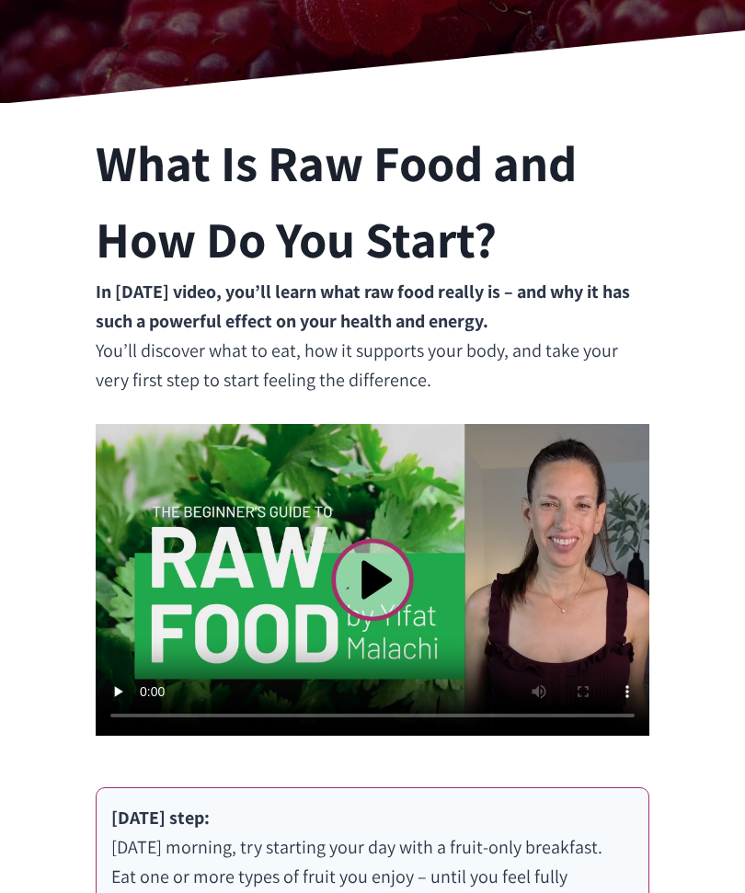
scroll to position [408, 0]
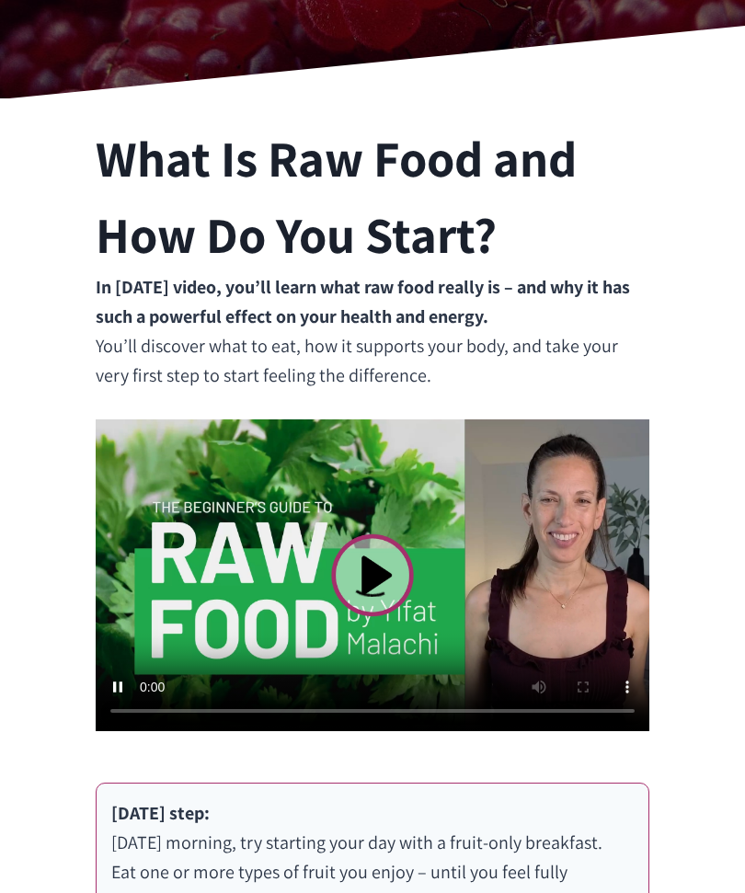
click at [369, 569] on video at bounding box center [372, 576] width 553 height 312
click at [10, 506] on div "What Is Raw Food and How Do You Start? In today’s video, you’ll learn what raw …" at bounding box center [372, 689] width 745 height 1182
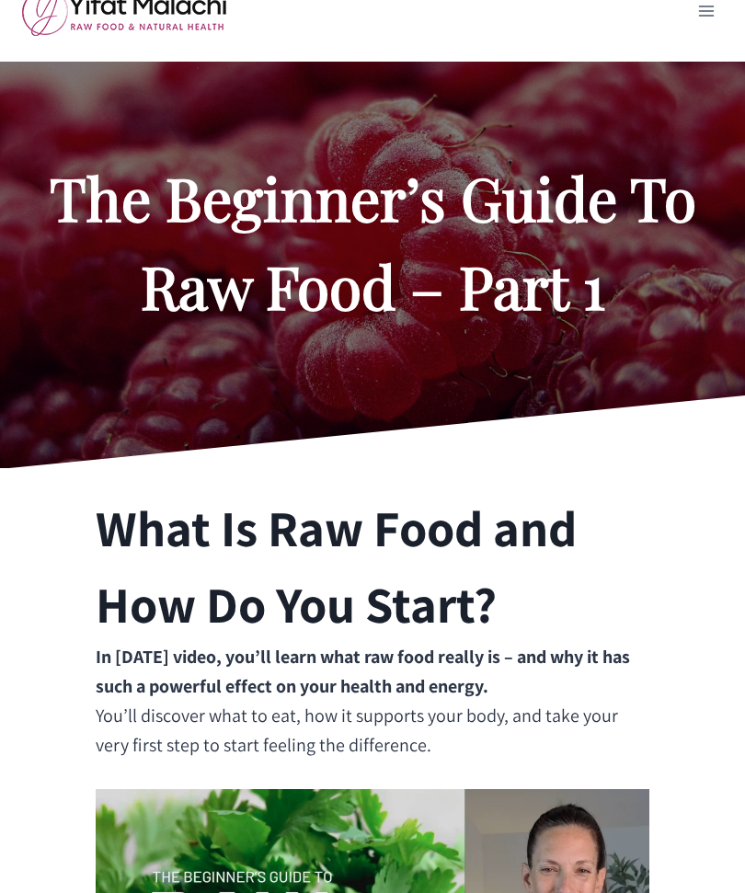
scroll to position [0, 0]
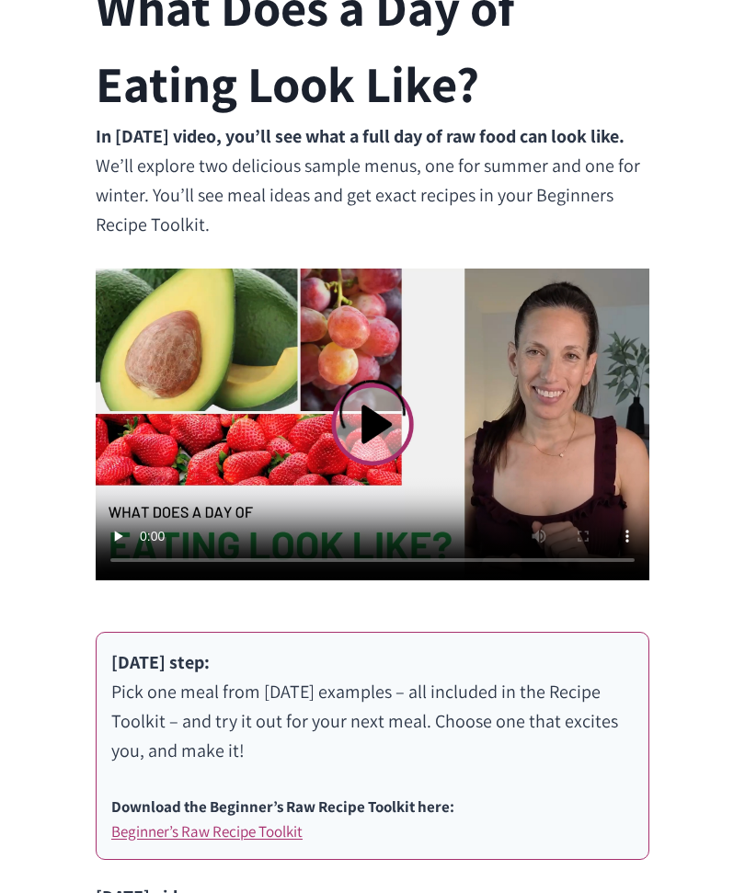
scroll to position [576, 0]
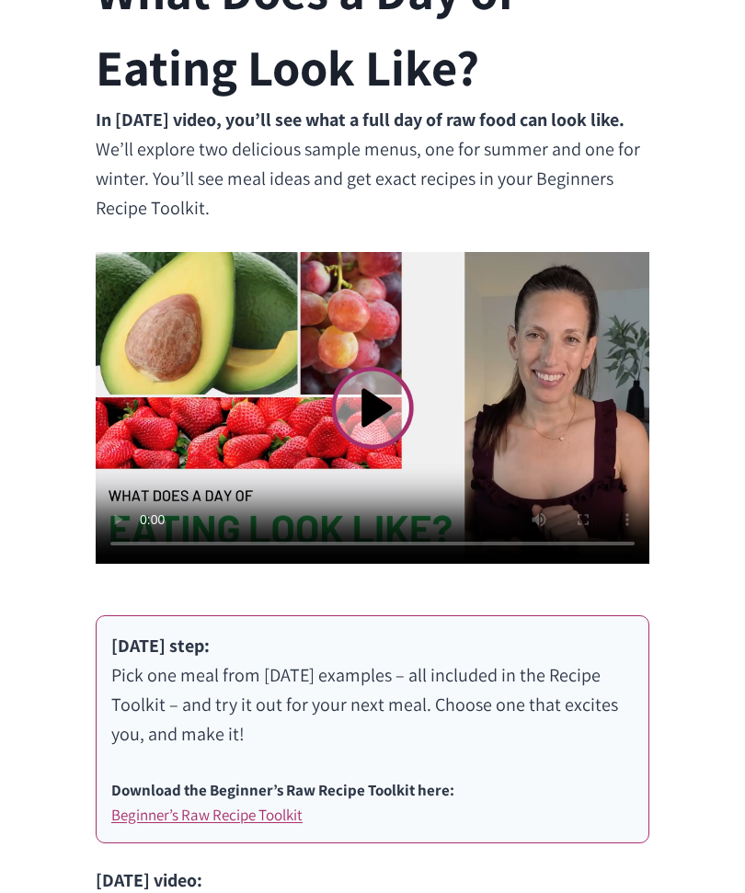
click at [374, 410] on video at bounding box center [372, 408] width 553 height 312
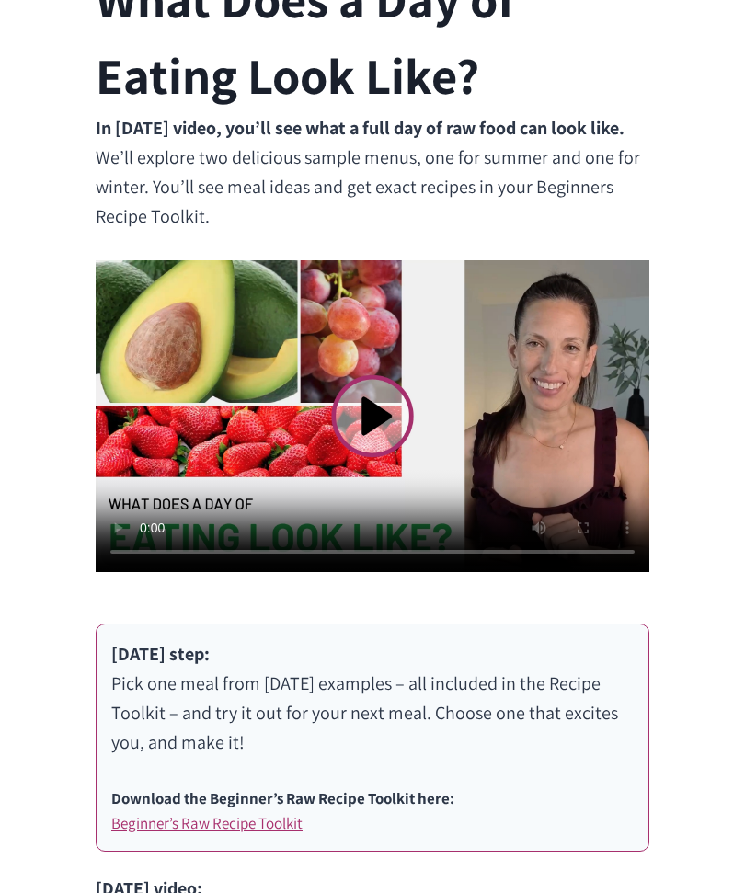
scroll to position [568, 0]
click at [381, 399] on video at bounding box center [372, 416] width 553 height 312
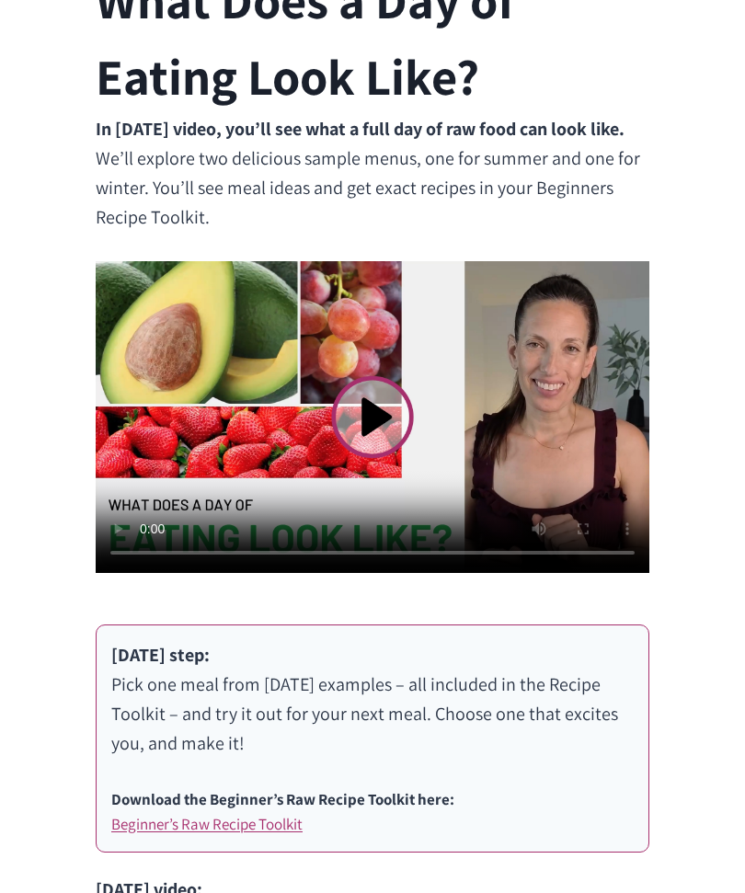
scroll to position [567, 0]
click at [556, 370] on video at bounding box center [372, 417] width 553 height 312
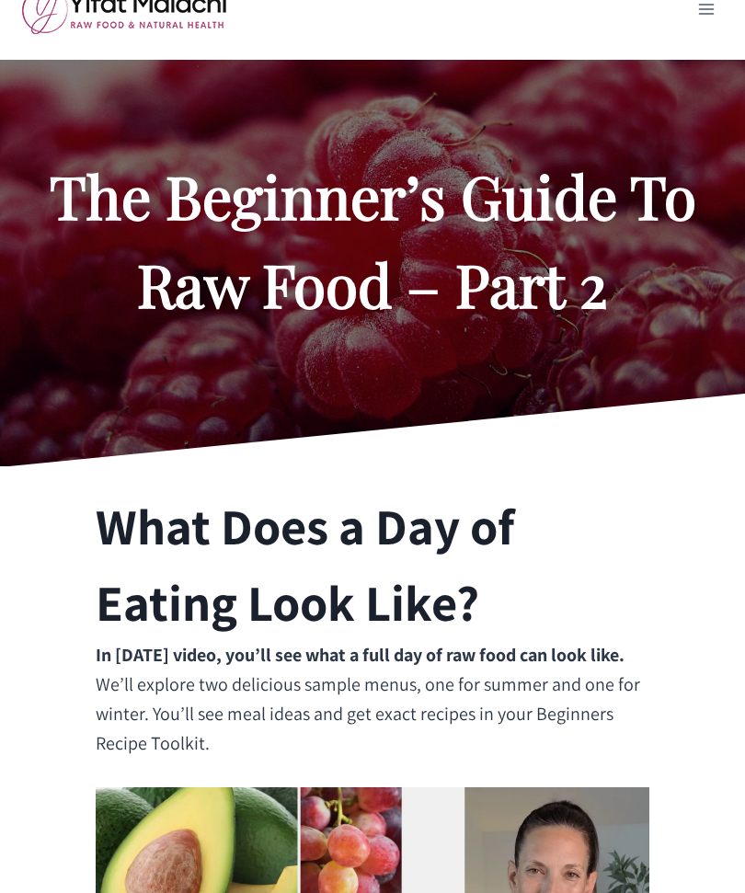
scroll to position [0, 0]
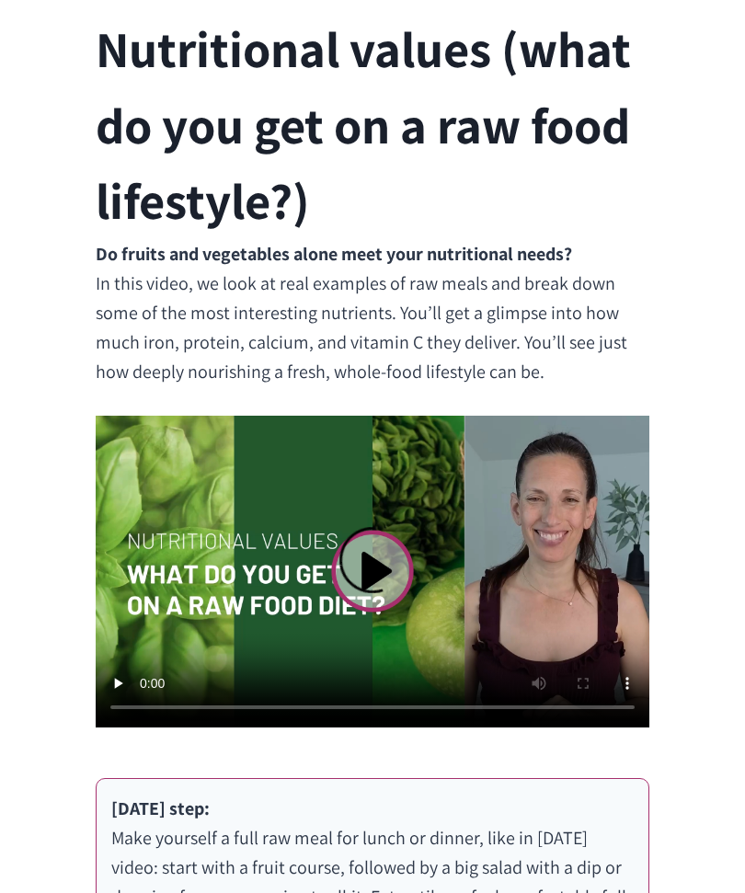
scroll to position [521, 0]
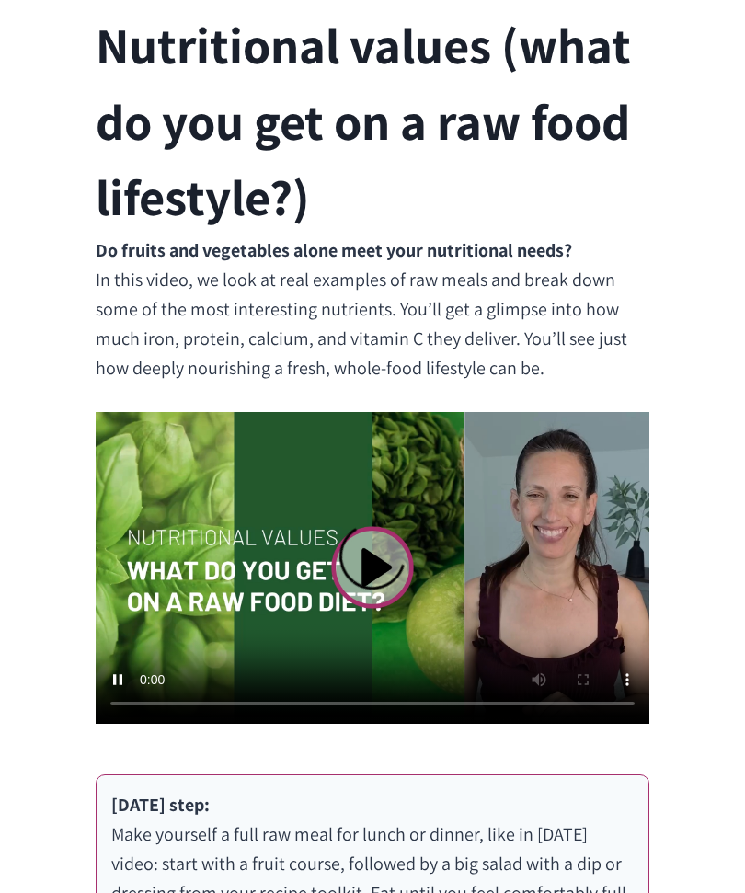
click at [357, 545] on video at bounding box center [372, 568] width 553 height 312
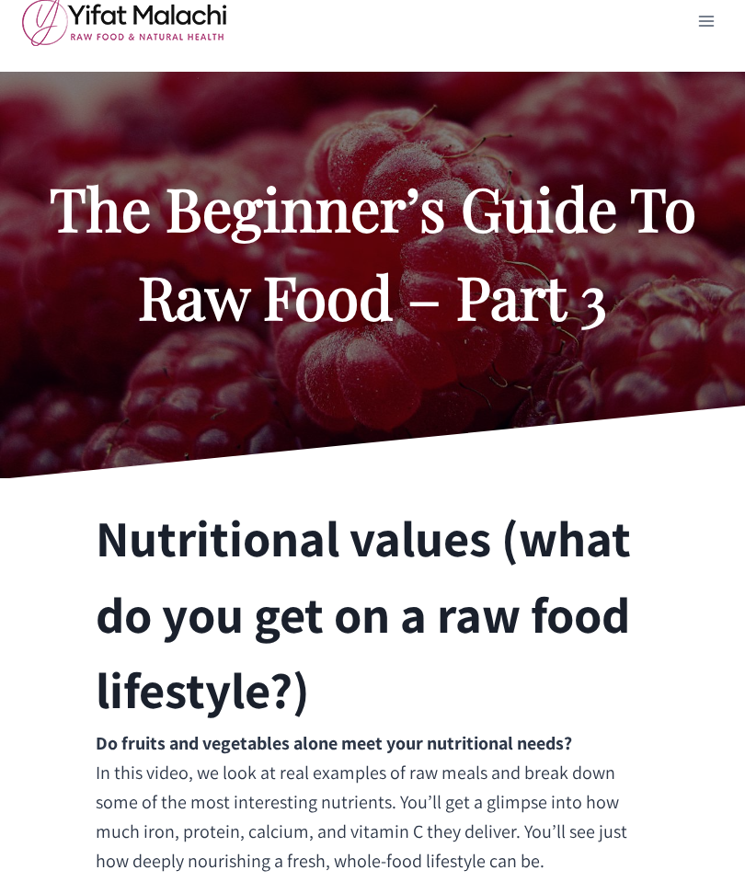
scroll to position [0, 0]
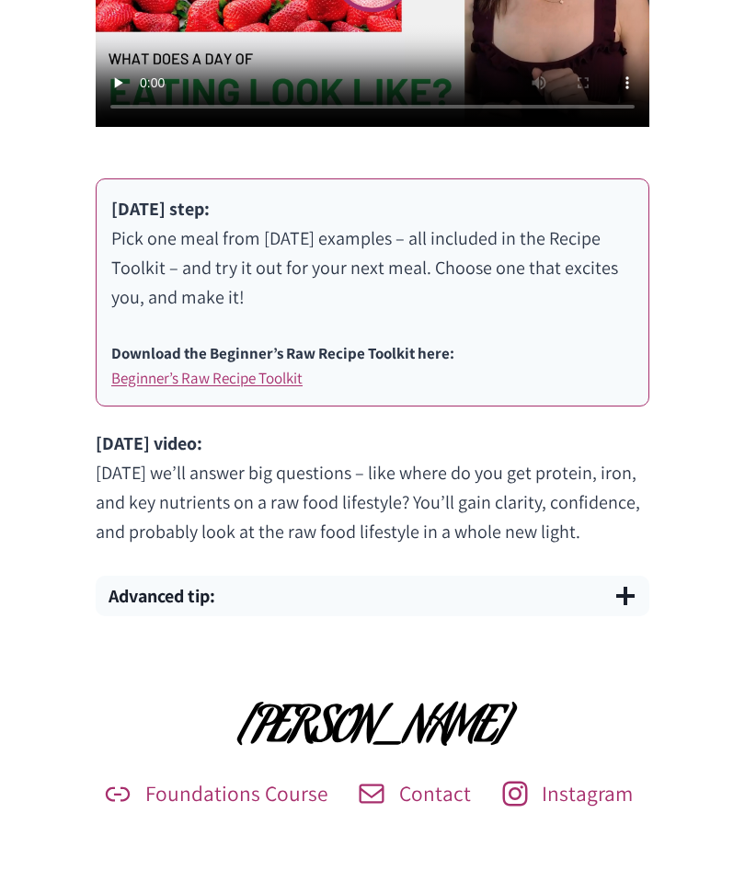
scroll to position [1013, 0]
click at [235, 375] on link "Beginner’s Raw Recipe Toolkit" at bounding box center [206, 378] width 191 height 20
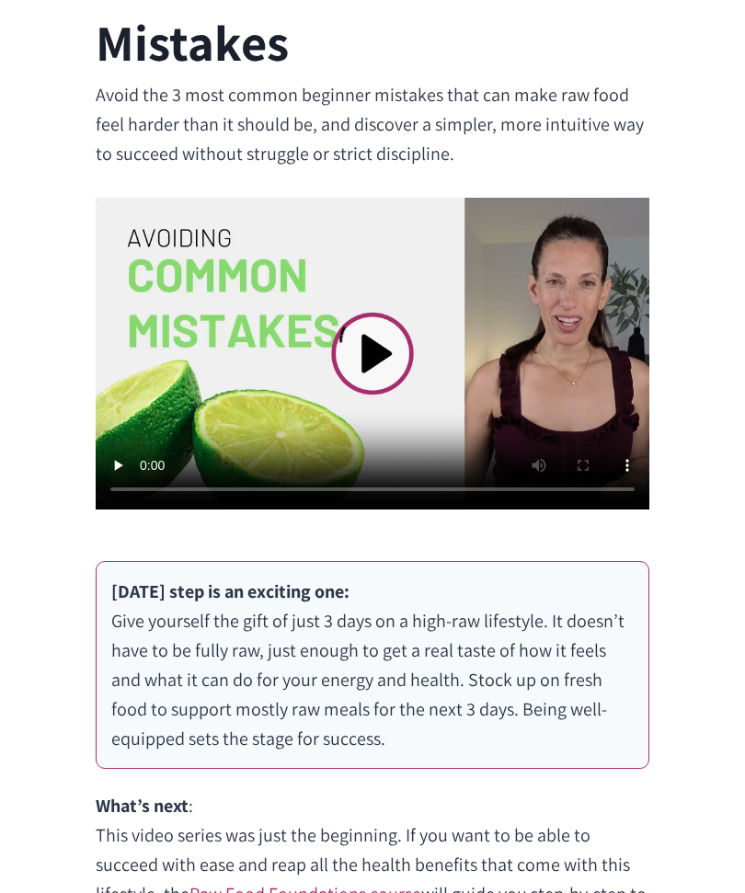
scroll to position [612, 0]
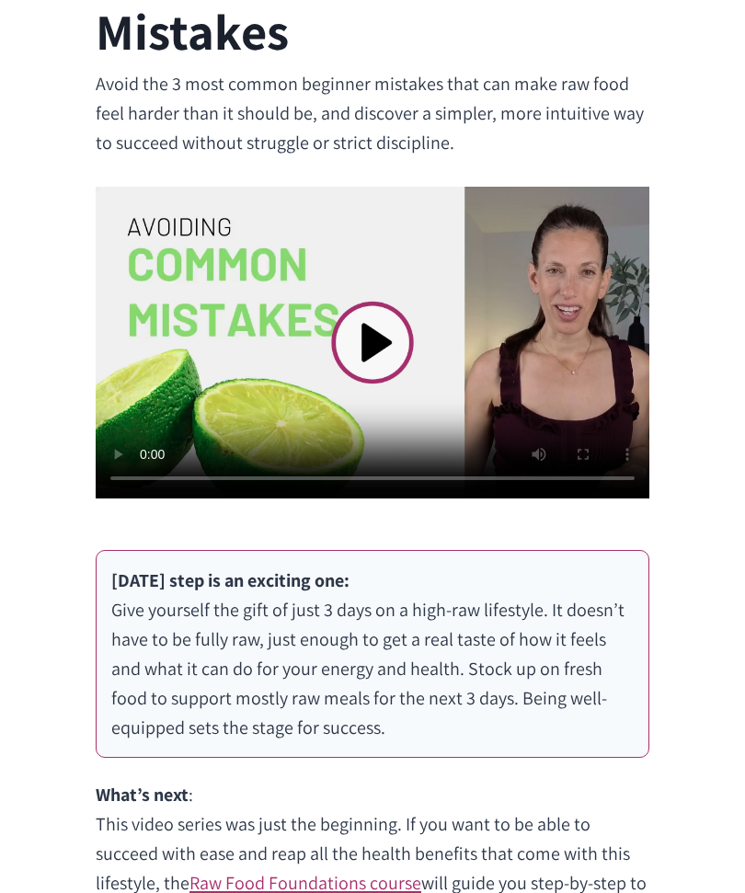
click at [361, 335] on video at bounding box center [372, 343] width 553 height 312
click at [415, 419] on video at bounding box center [372, 343] width 553 height 312
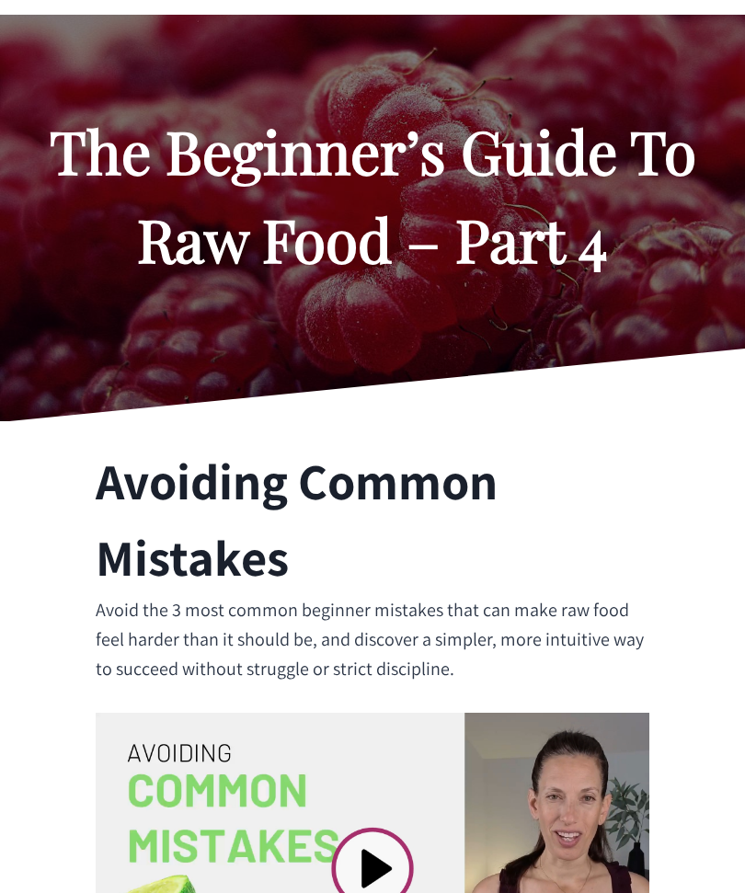
scroll to position [0, 0]
